Goal: Entertainment & Leisure: Consume media (video, audio)

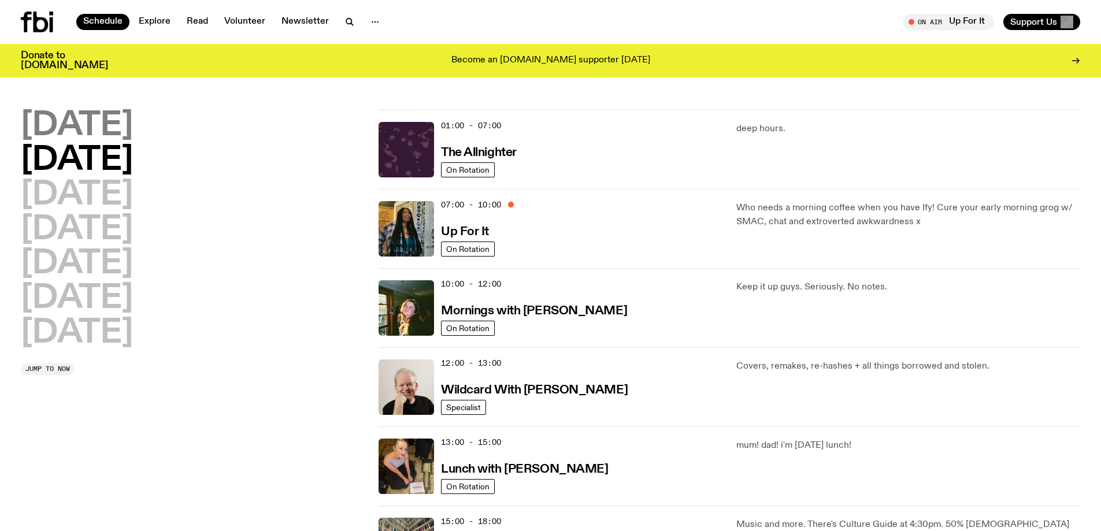
click at [95, 125] on h2 "[DATE]" at bounding box center [77, 126] width 112 height 32
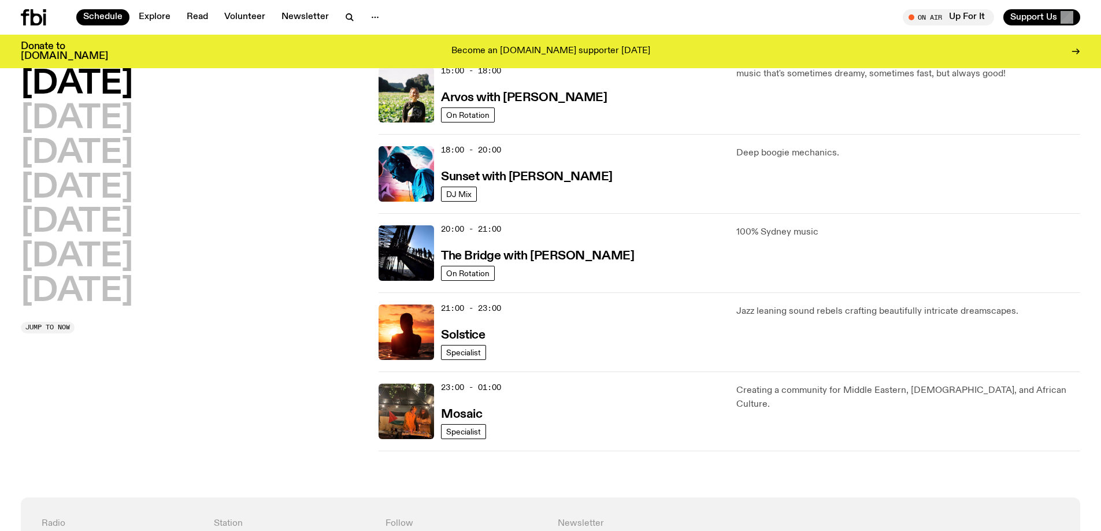
scroll to position [321, 0]
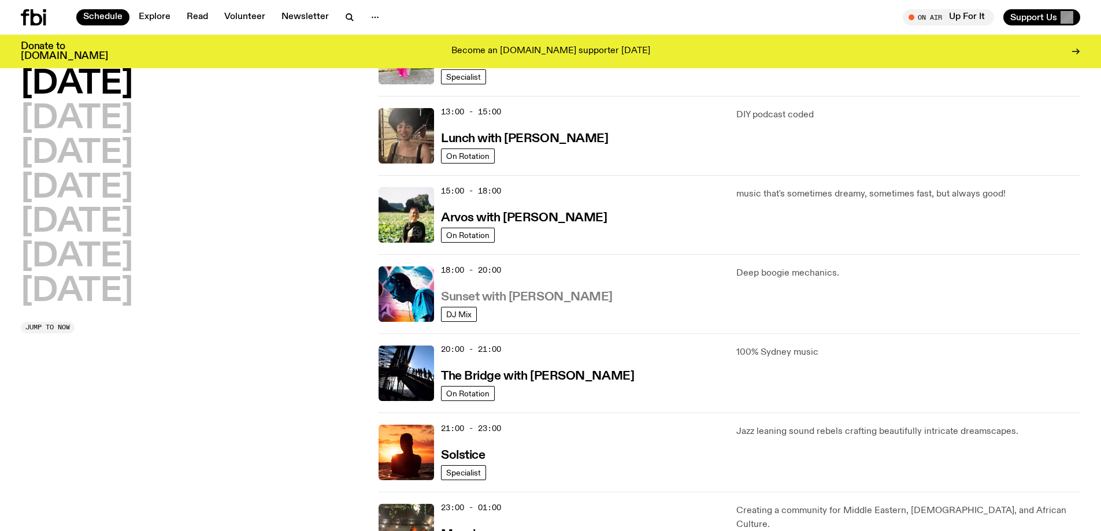
click at [556, 294] on h3 "Sunset with [PERSON_NAME]" at bounding box center [527, 297] width 172 height 12
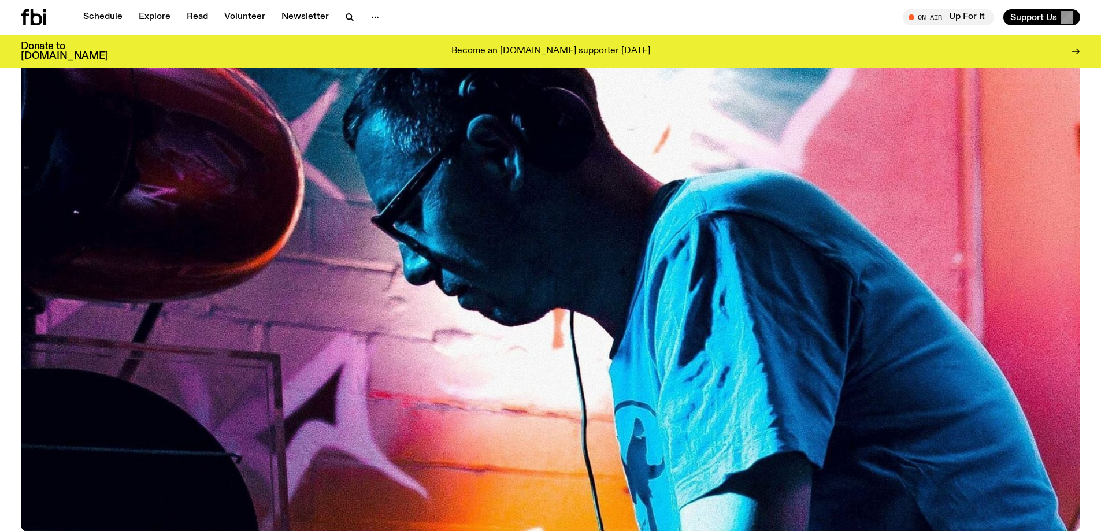
scroll to position [514, 0]
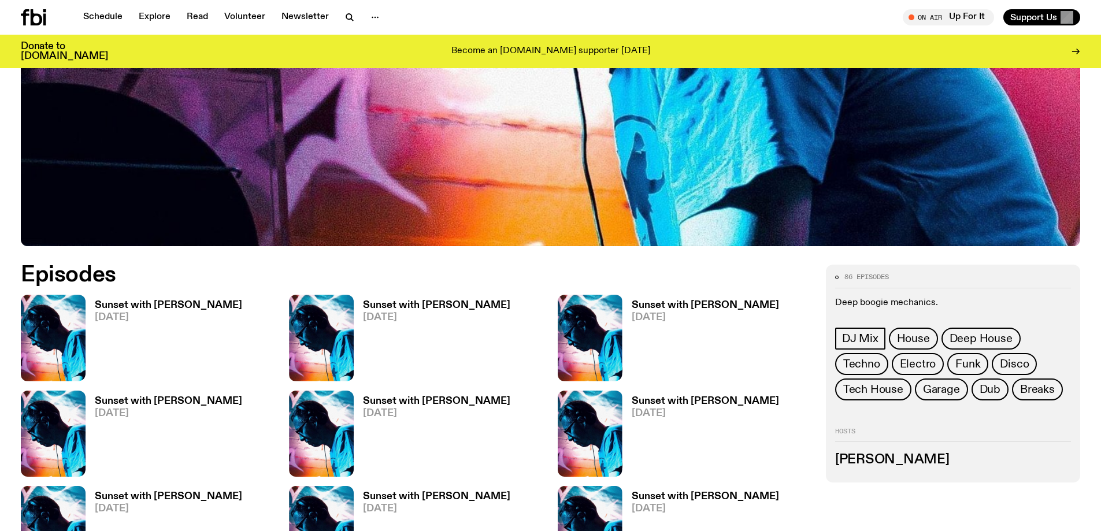
click at [99, 310] on h3 "Sunset with [PERSON_NAME]" at bounding box center [168, 306] width 147 height 10
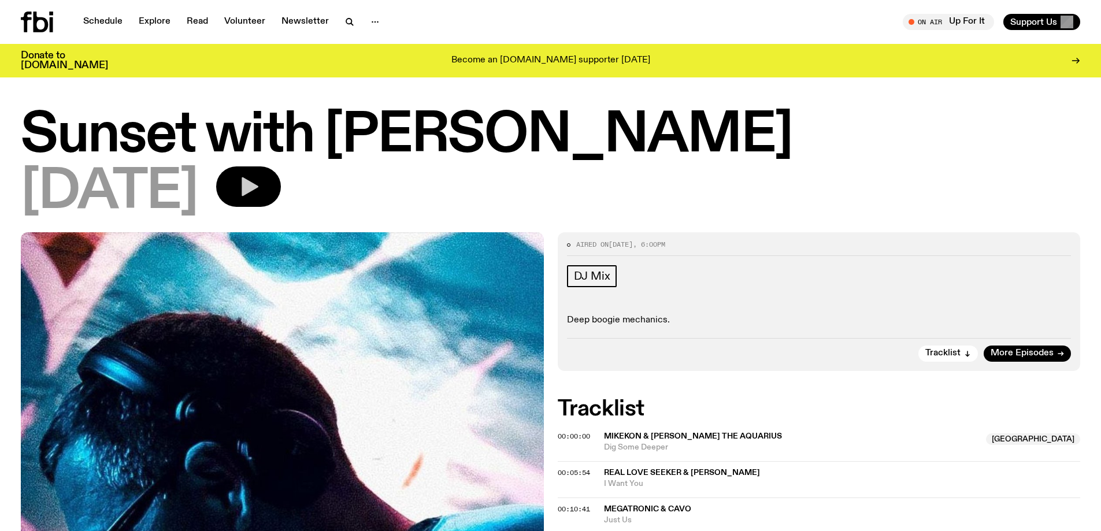
click at [260, 184] on icon "button" at bounding box center [248, 186] width 23 height 23
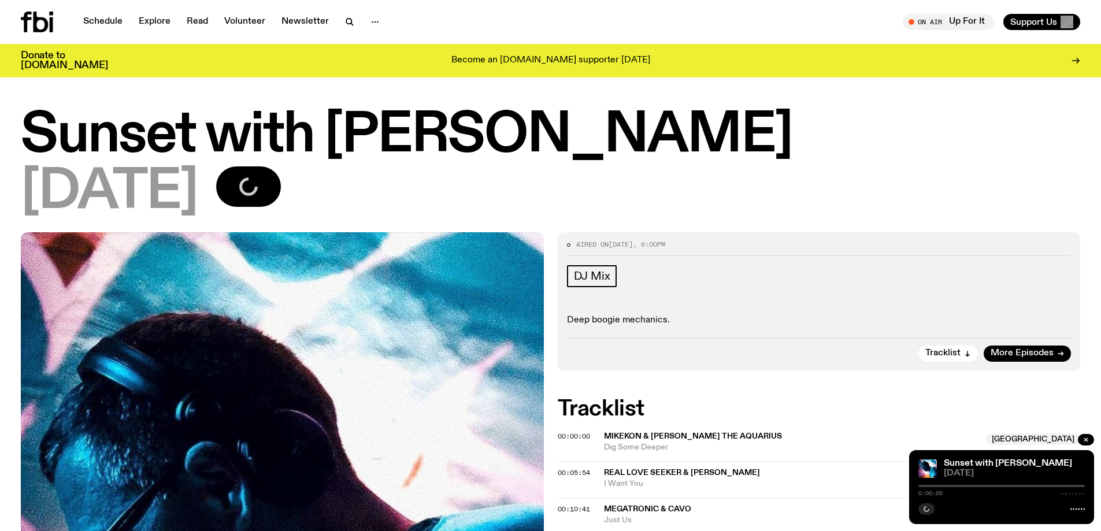
click at [924, 486] on div at bounding box center [1002, 486] width 167 height 2
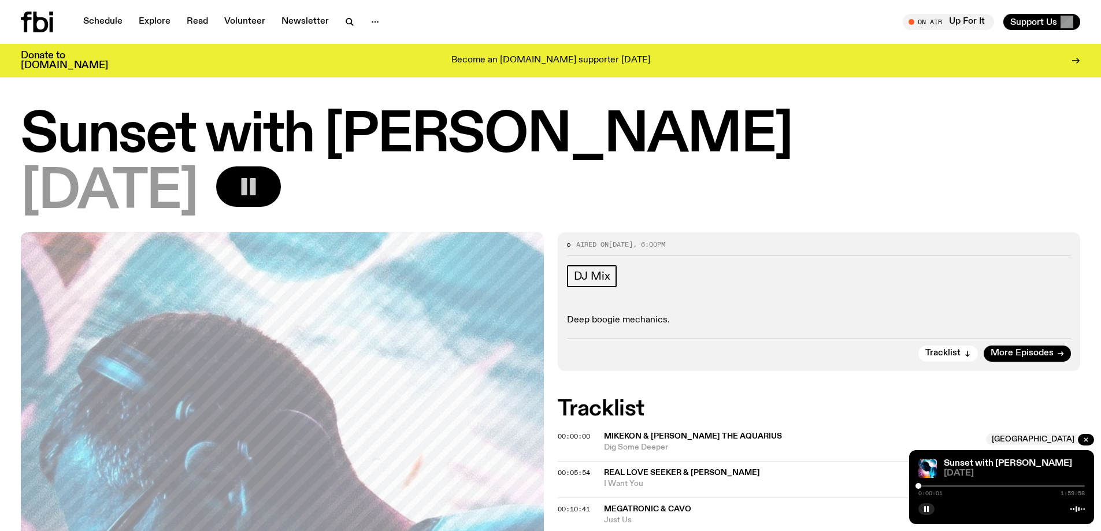
click at [923, 486] on div at bounding box center [1002, 486] width 167 height 2
click at [927, 486] on div at bounding box center [1002, 486] width 167 height 2
click at [934, 485] on div at bounding box center [1002, 486] width 167 height 2
click at [923, 485] on div at bounding box center [851, 486] width 167 height 2
click at [952, 486] on div at bounding box center [878, 486] width 167 height 2
